Goal: Find specific page/section: Find specific page/section

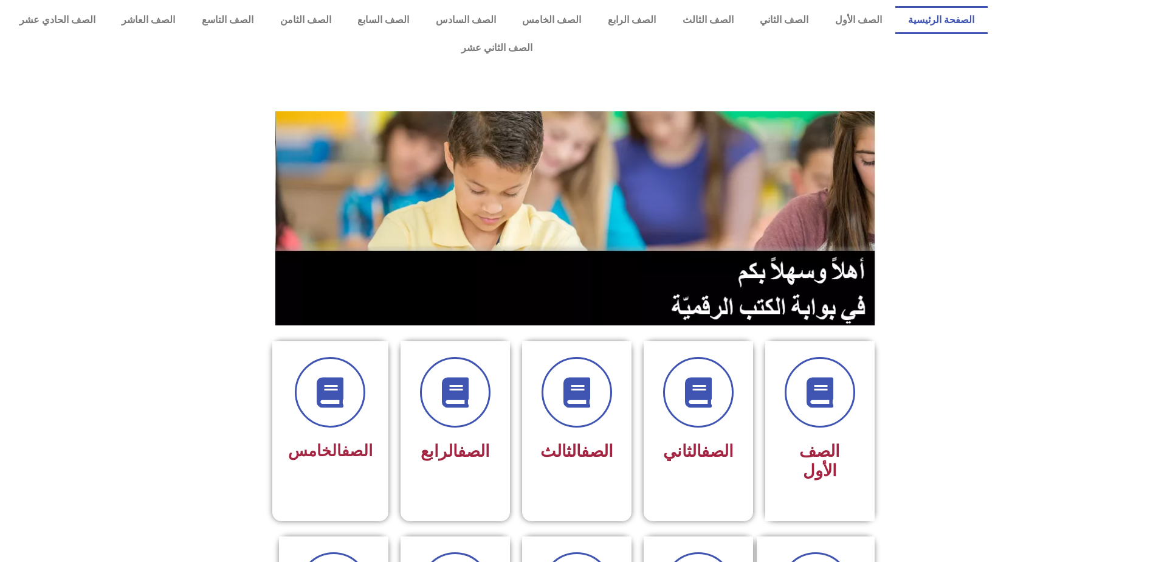
scroll to position [122, 0]
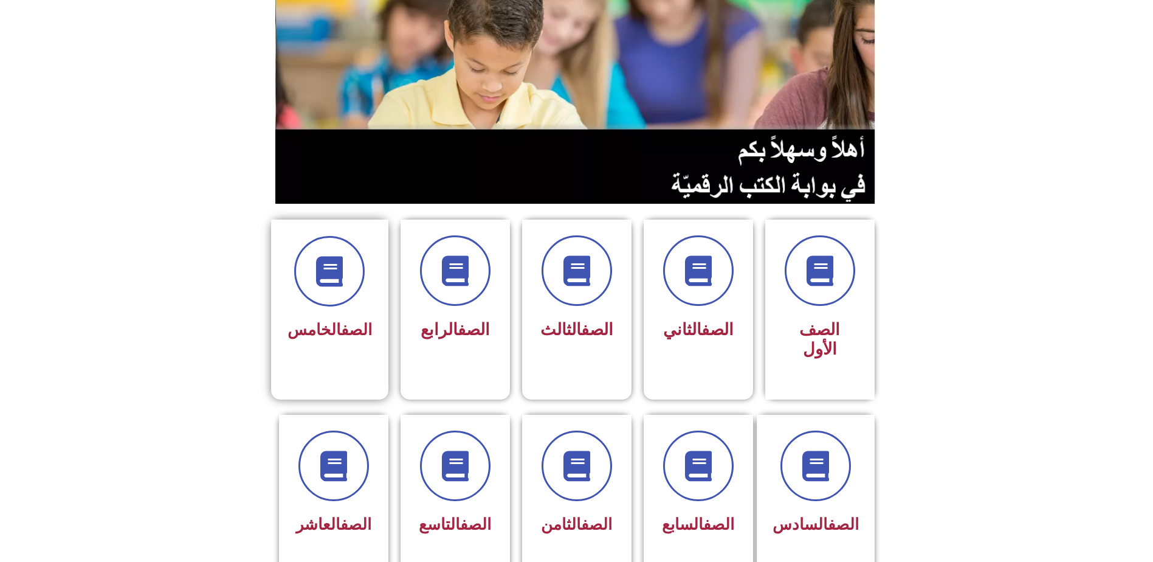
click at [347, 283] on div "الصف الخامس" at bounding box center [330, 290] width 84 height 109
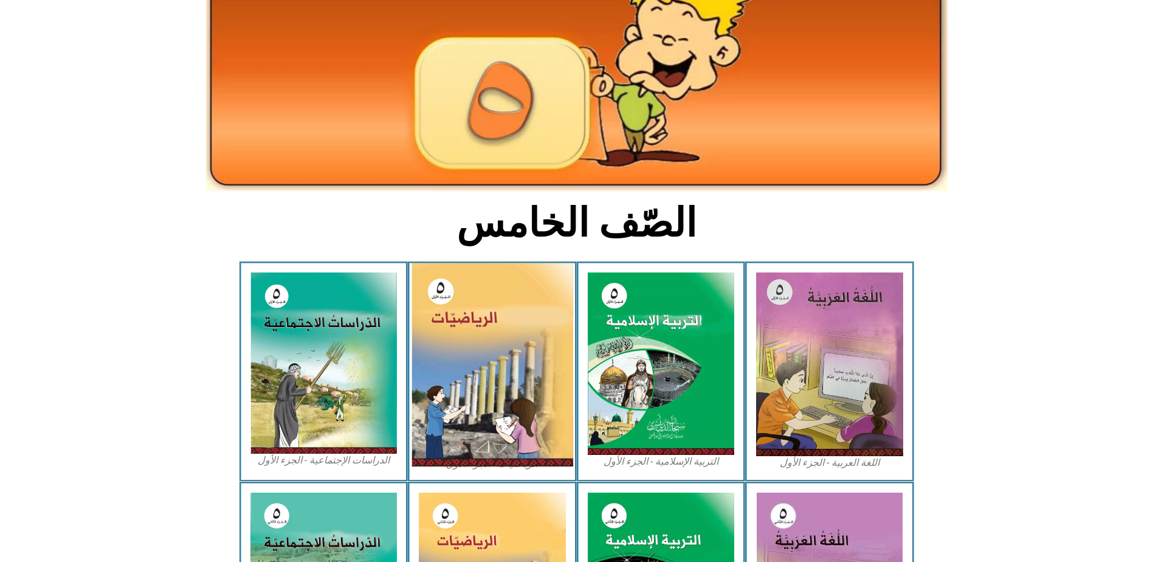
scroll to position [122, 0]
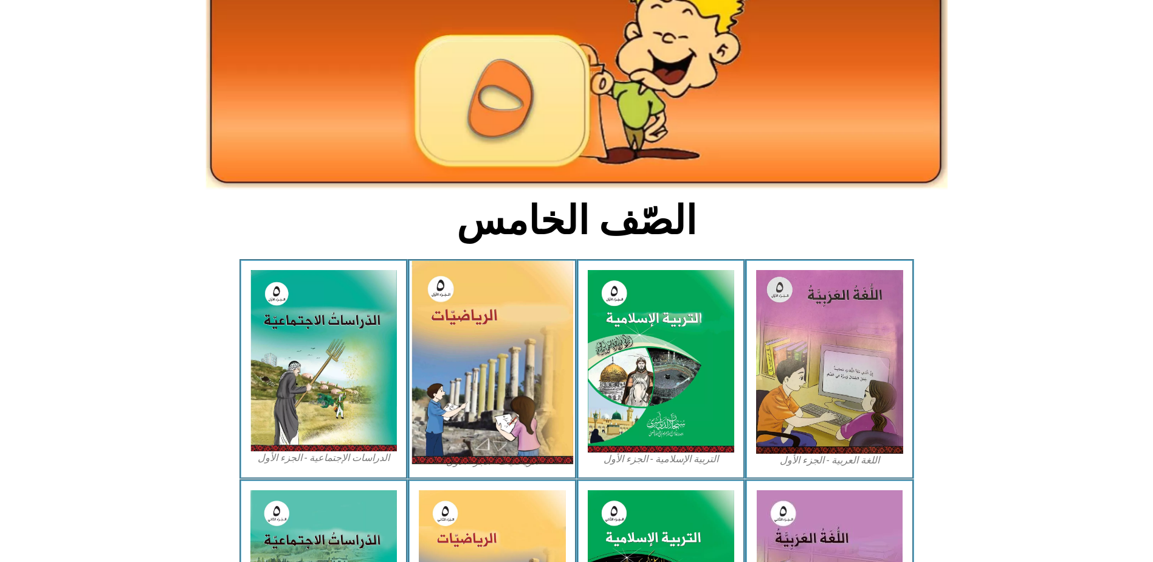
click at [531, 345] on img at bounding box center [493, 362] width 162 height 203
